Goal: Use online tool/utility: Use online tool/utility

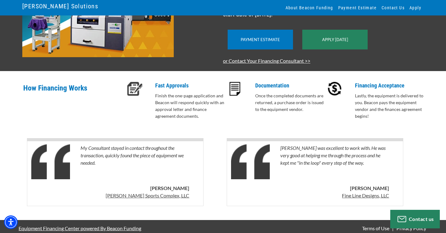
scroll to position [172, 0]
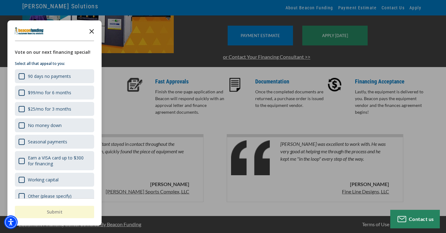
click at [92, 32] on polygon "Close the survey" at bounding box center [91, 31] width 5 height 5
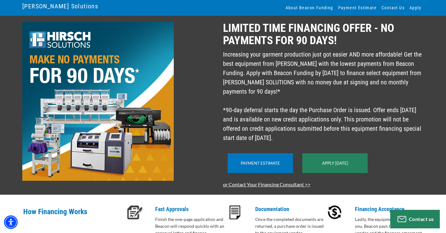
scroll to position [35, 0]
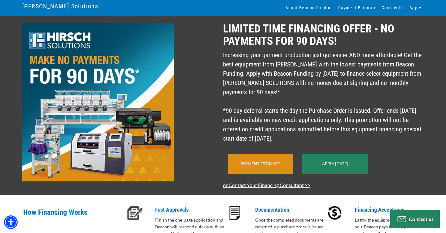
click at [276, 167] on link "Payment Estimate" at bounding box center [260, 164] width 39 height 5
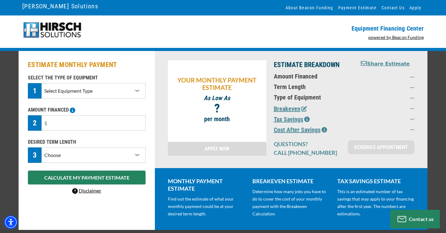
click at [137, 92] on select "Select Equipment Type DTG Printing Embroidery Screen Printing Software and Auto…" at bounding box center [93, 90] width 104 height 15
select select "1"
click at [41, 83] on select "Select Equipment Type DTG Printing Embroidery Screen Printing Software and Auto…" at bounding box center [93, 90] width 104 height 15
click at [97, 160] on select "Choose 36 Months 48 Months 60 Months" at bounding box center [93, 155] width 104 height 15
